Goal: Information Seeking & Learning: Learn about a topic

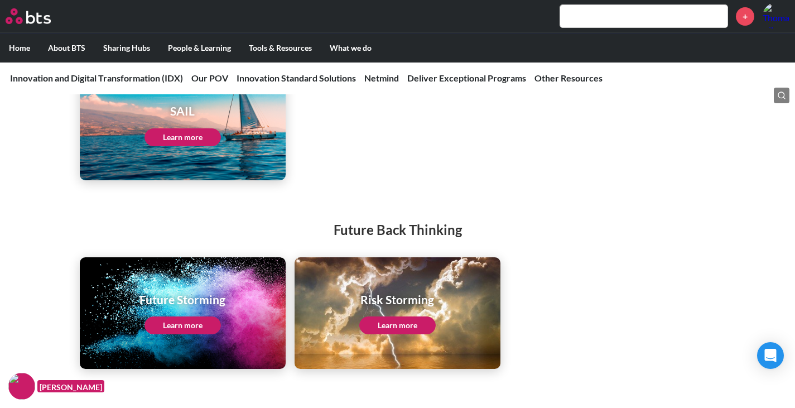
scroll to position [1523, 0]
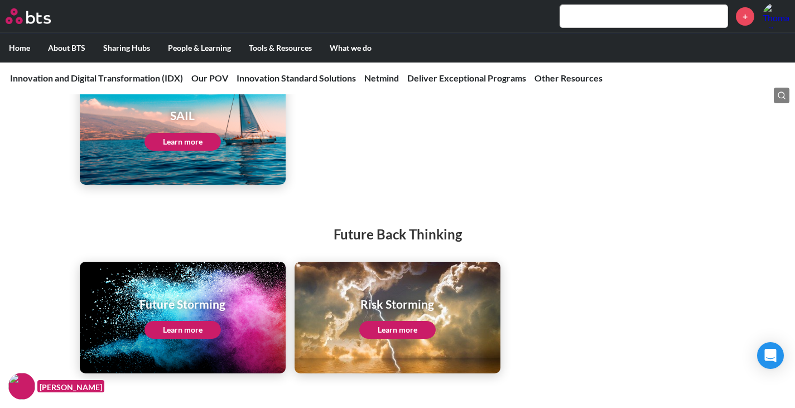
click at [183, 143] on link "Learn more" at bounding box center [182, 142] width 76 height 18
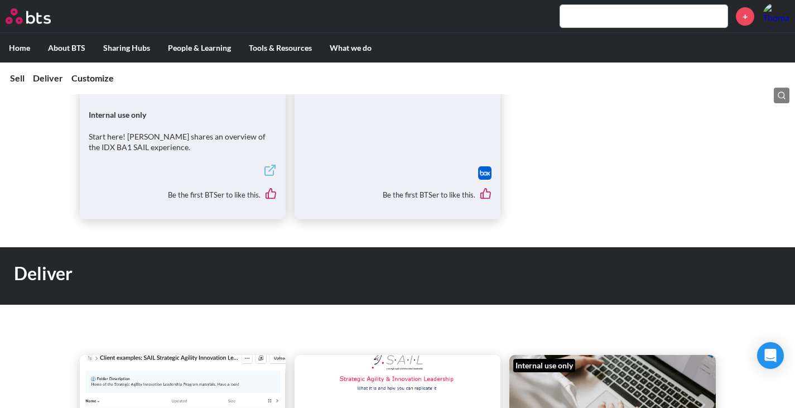
scroll to position [565, 0]
